Goal: Information Seeking & Learning: Learn about a topic

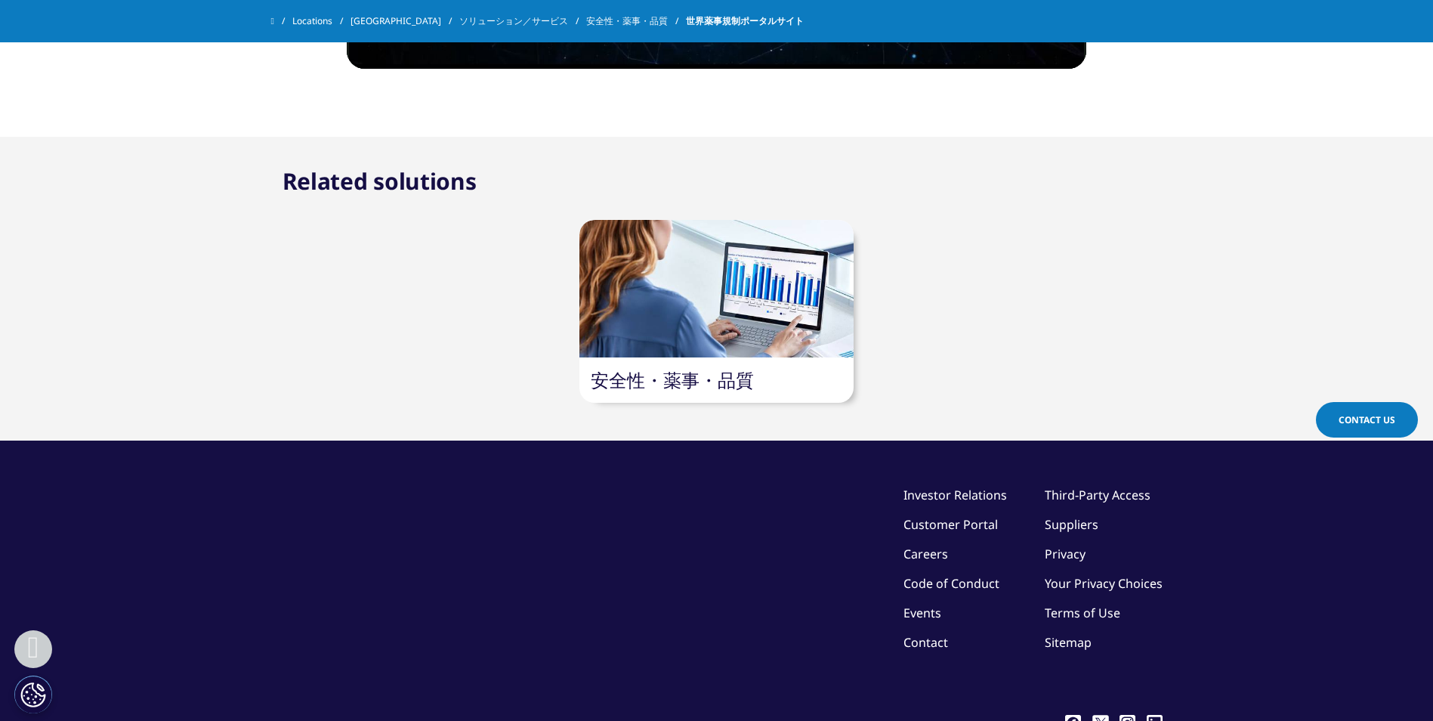
scroll to position [1737, 0]
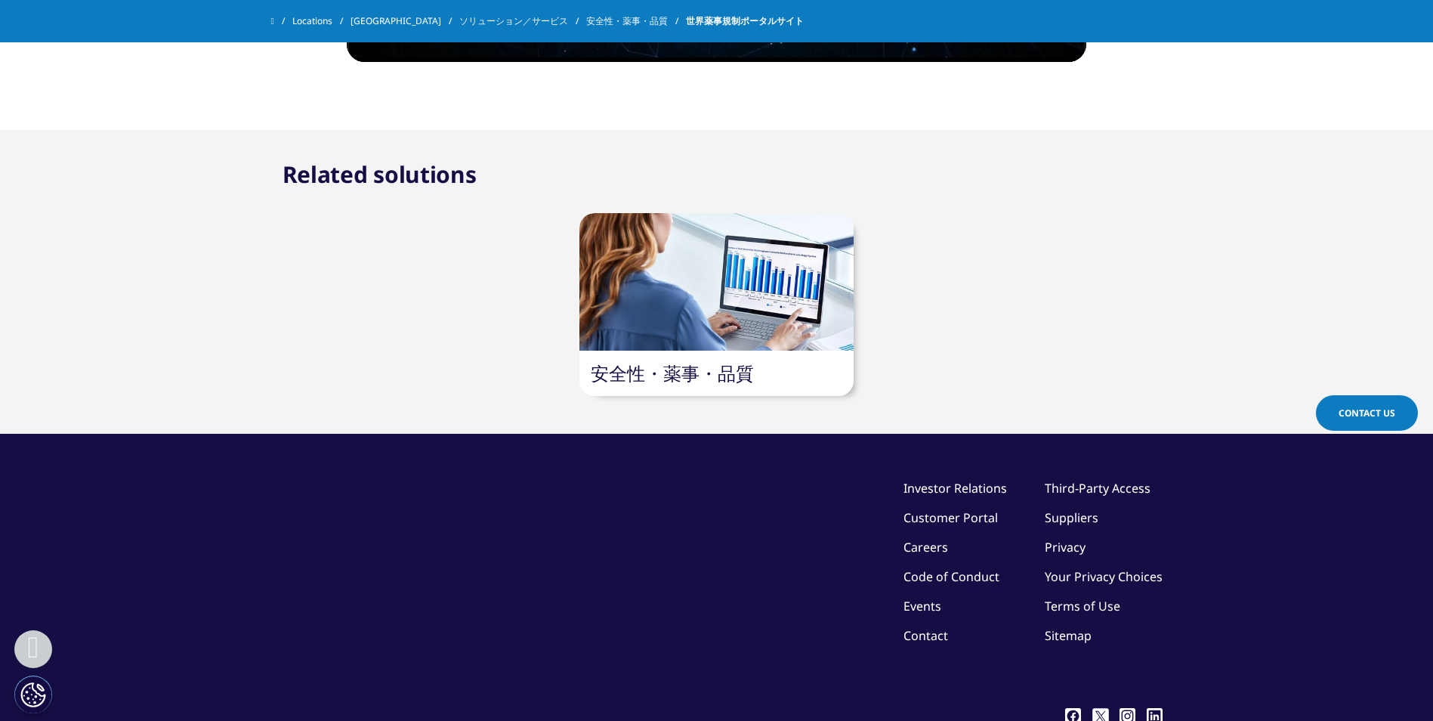
click at [678, 363] on link "安全性・薬事・品質" at bounding box center [672, 372] width 163 height 25
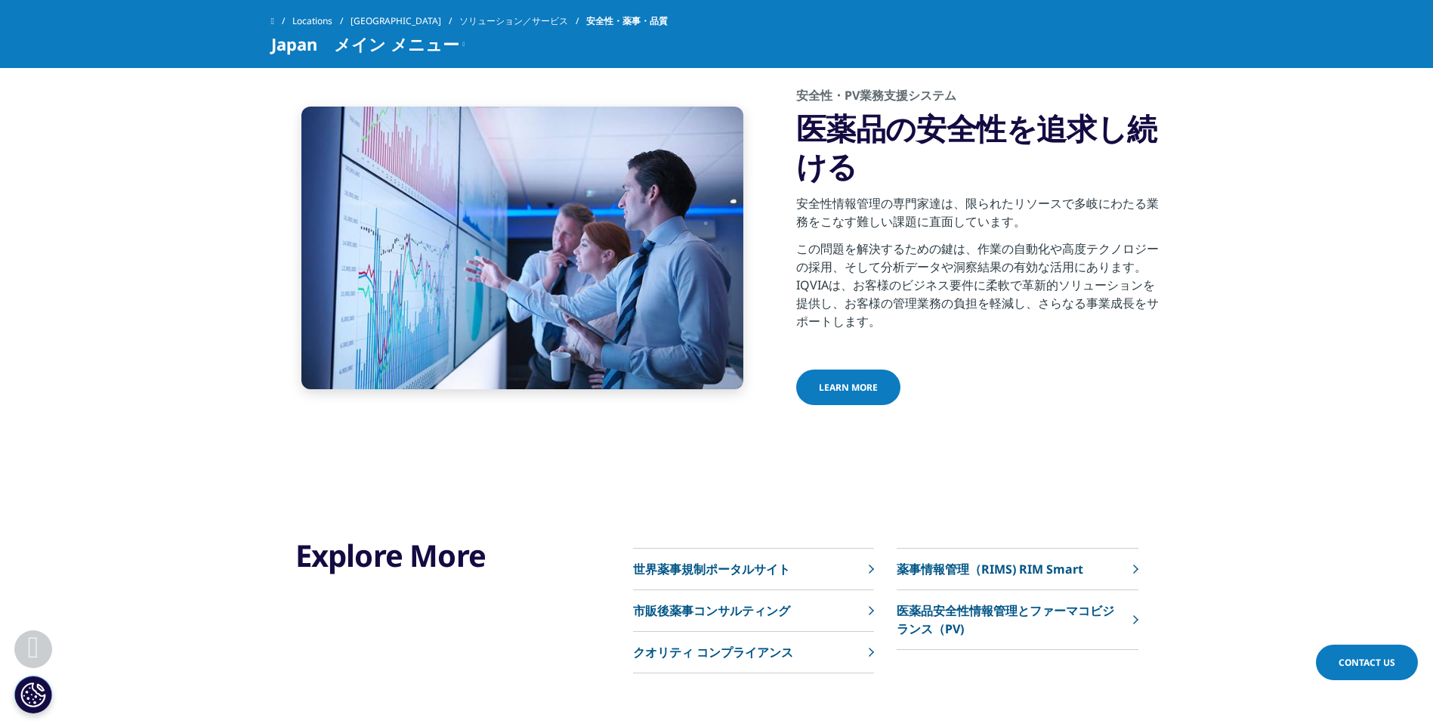
scroll to position [906, 0]
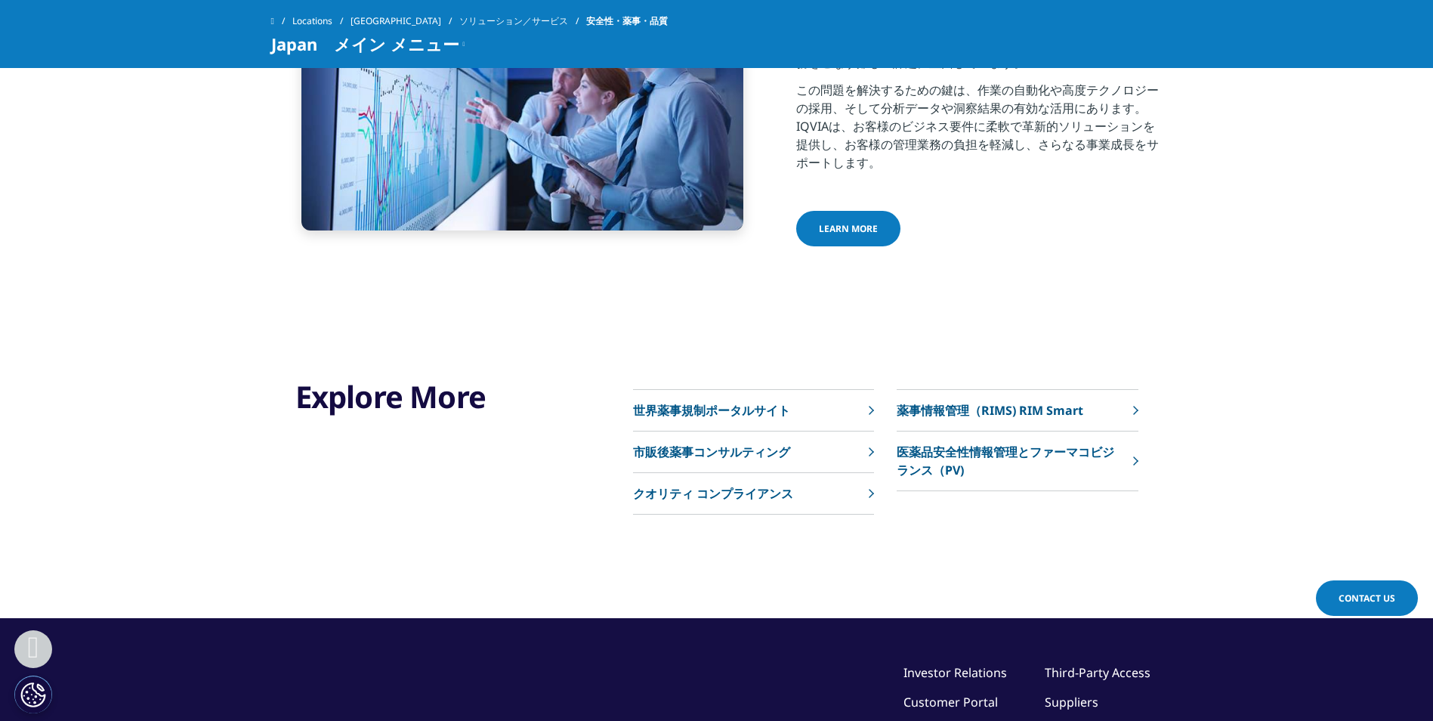
click at [706, 412] on p "世界薬事規制ポータルサイト" at bounding box center [711, 410] width 157 height 18
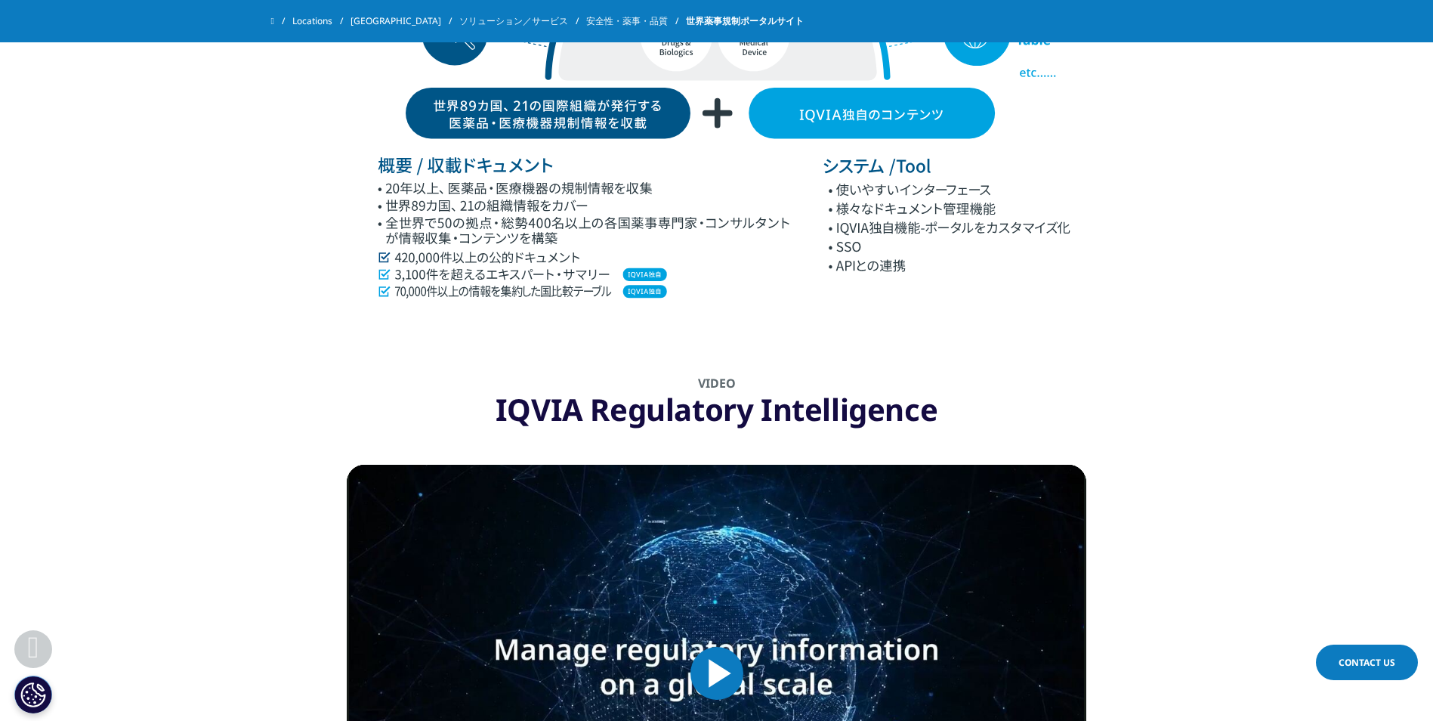
scroll to position [856, 0]
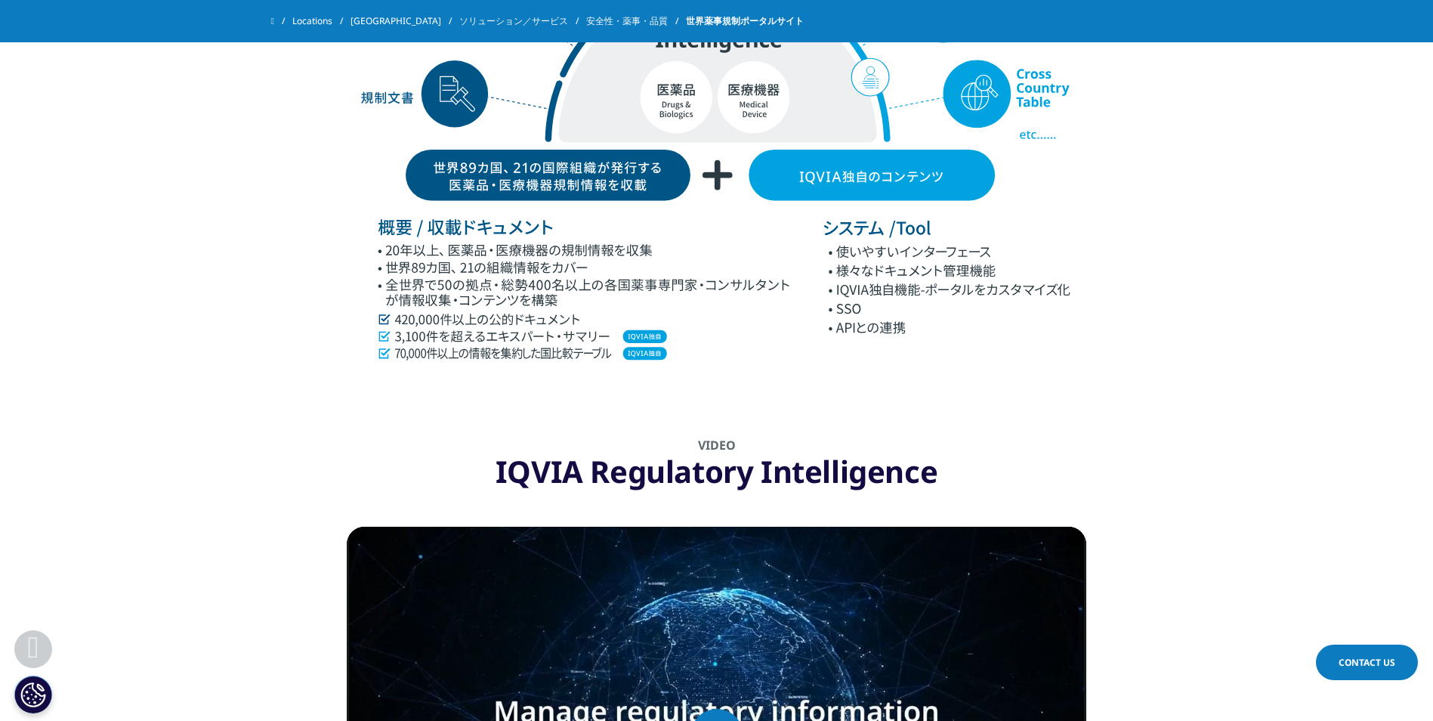
click at [459, 31] on link "ソリューション／サービス" at bounding box center [522, 21] width 127 height 27
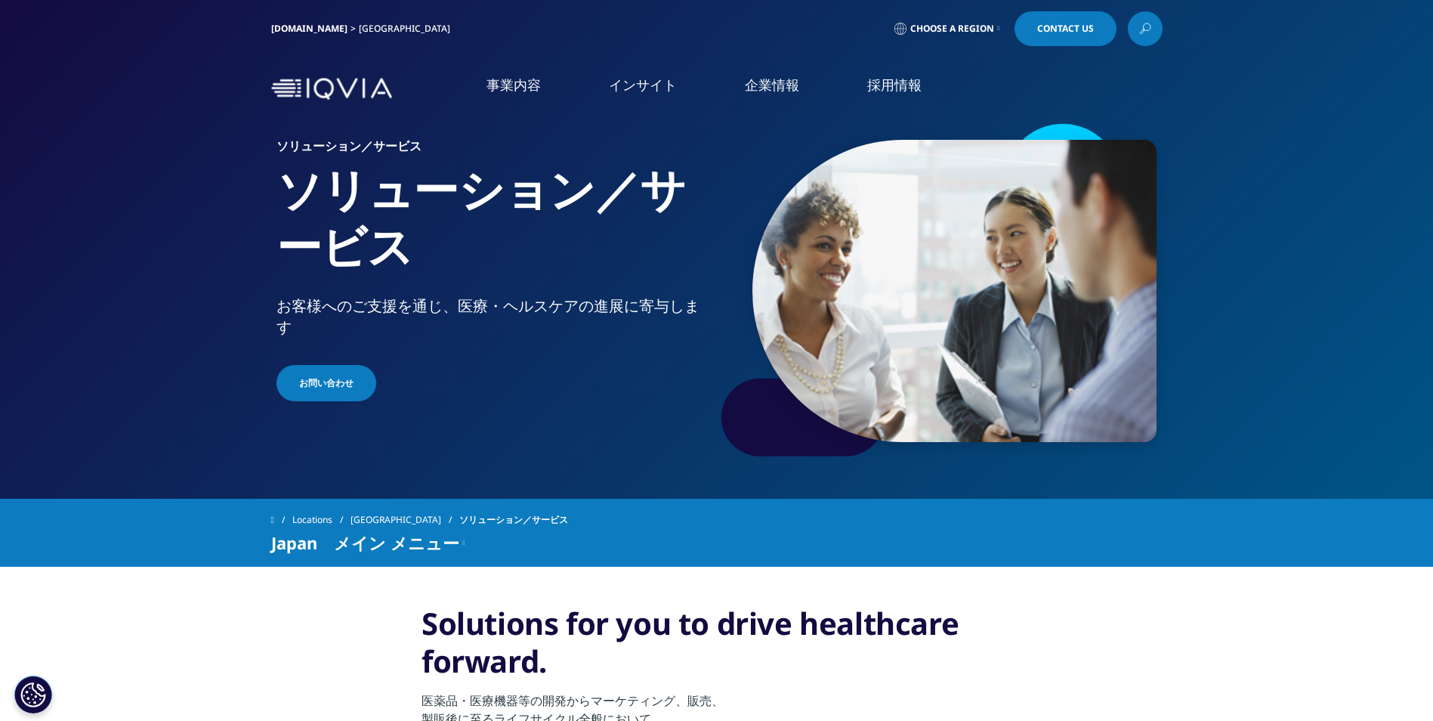
click at [422, 379] on link "概要" at bounding box center [501, 383] width 229 height 41
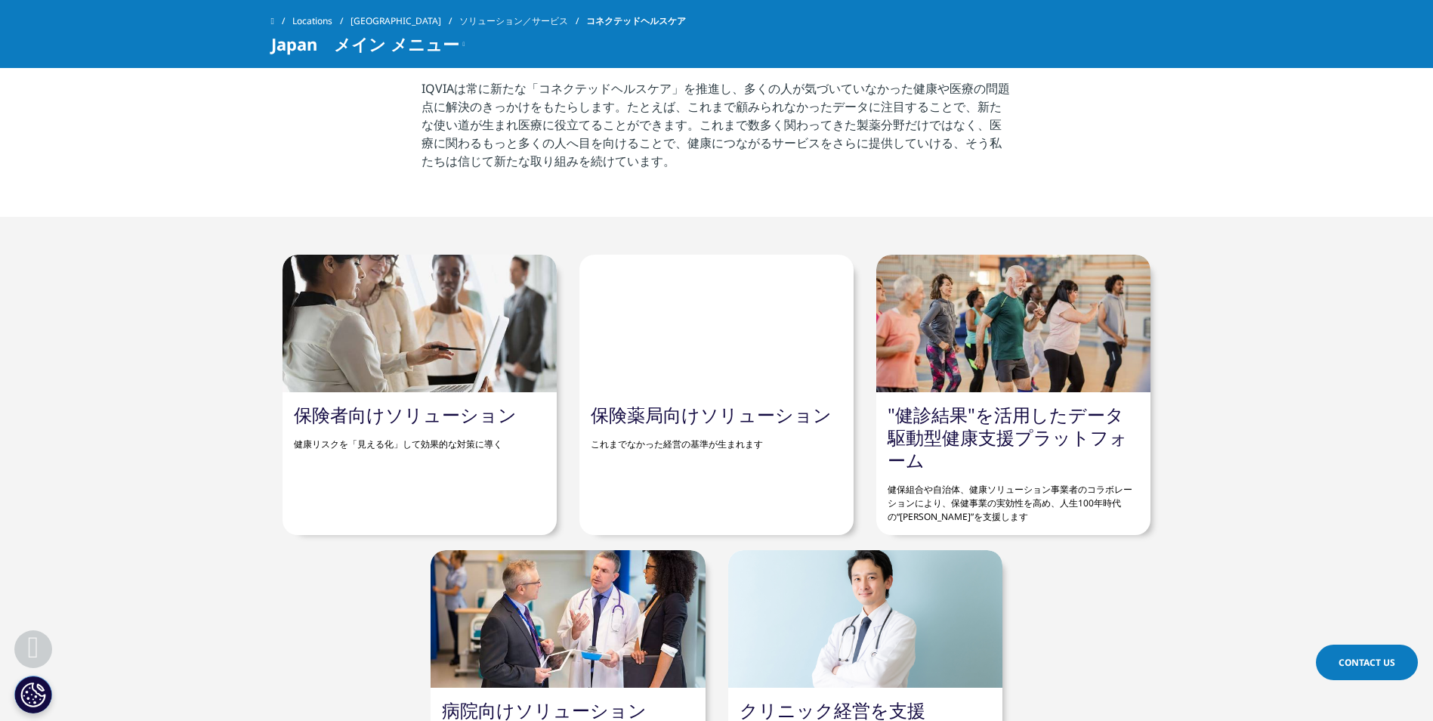
scroll to position [680, 0]
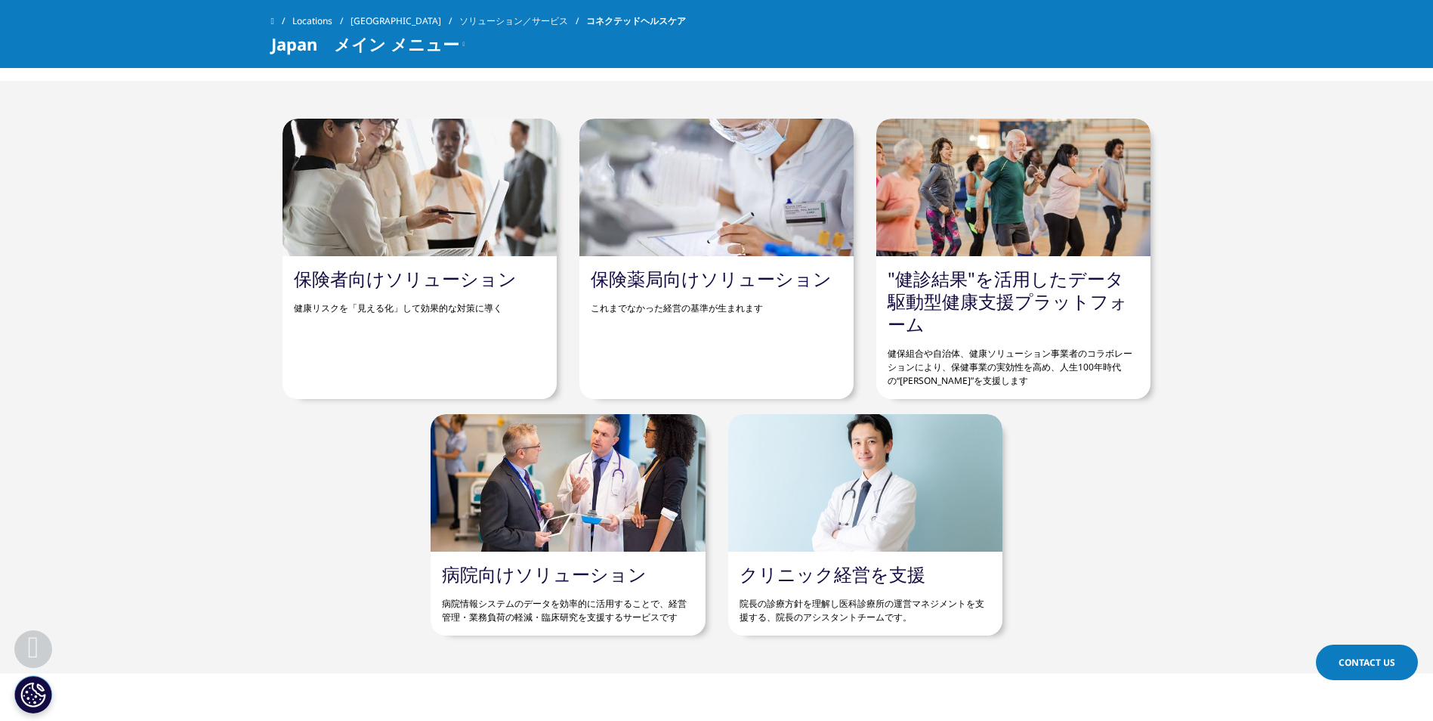
click at [672, 360] on div "保険薬局向けソリューション これまでなかった経営の基準が生まれます" at bounding box center [716, 259] width 274 height 280
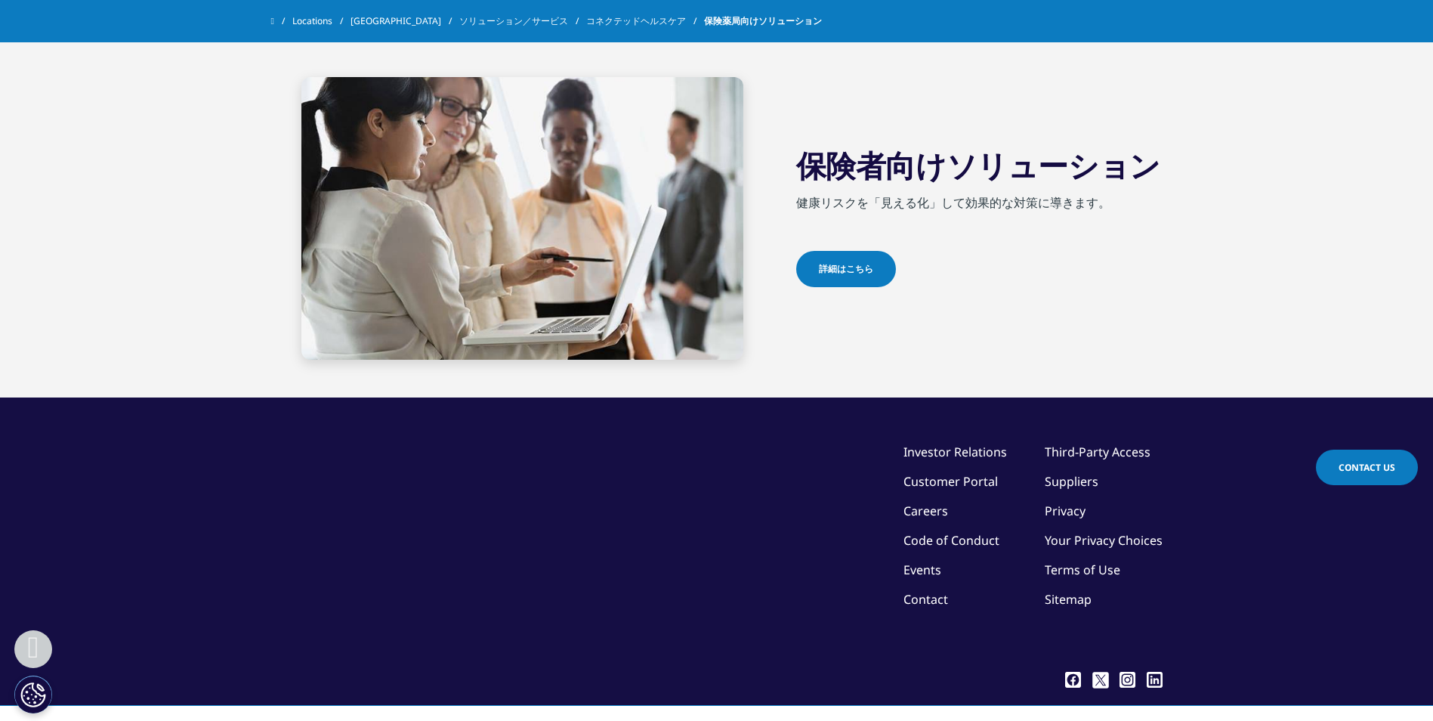
scroll to position [1063, 0]
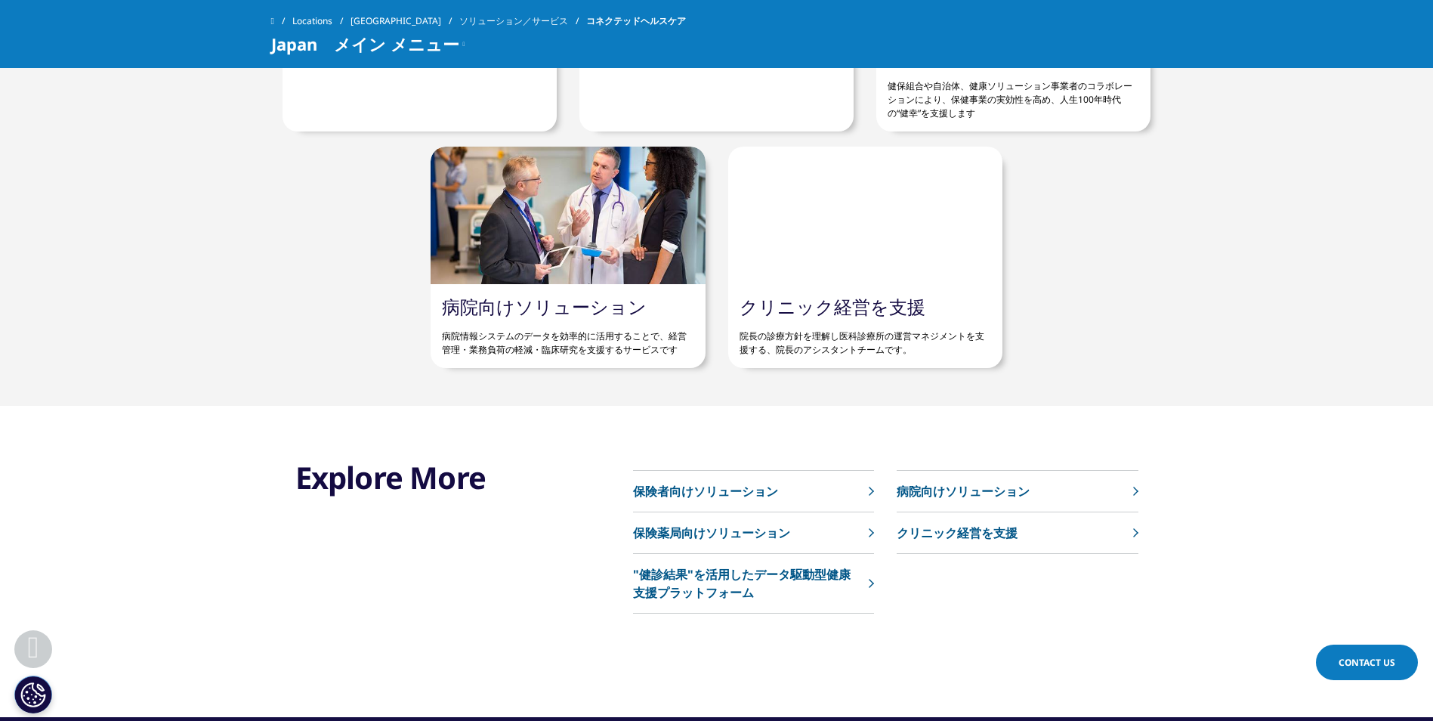
scroll to position [974, 0]
